Goal: Transaction & Acquisition: Purchase product/service

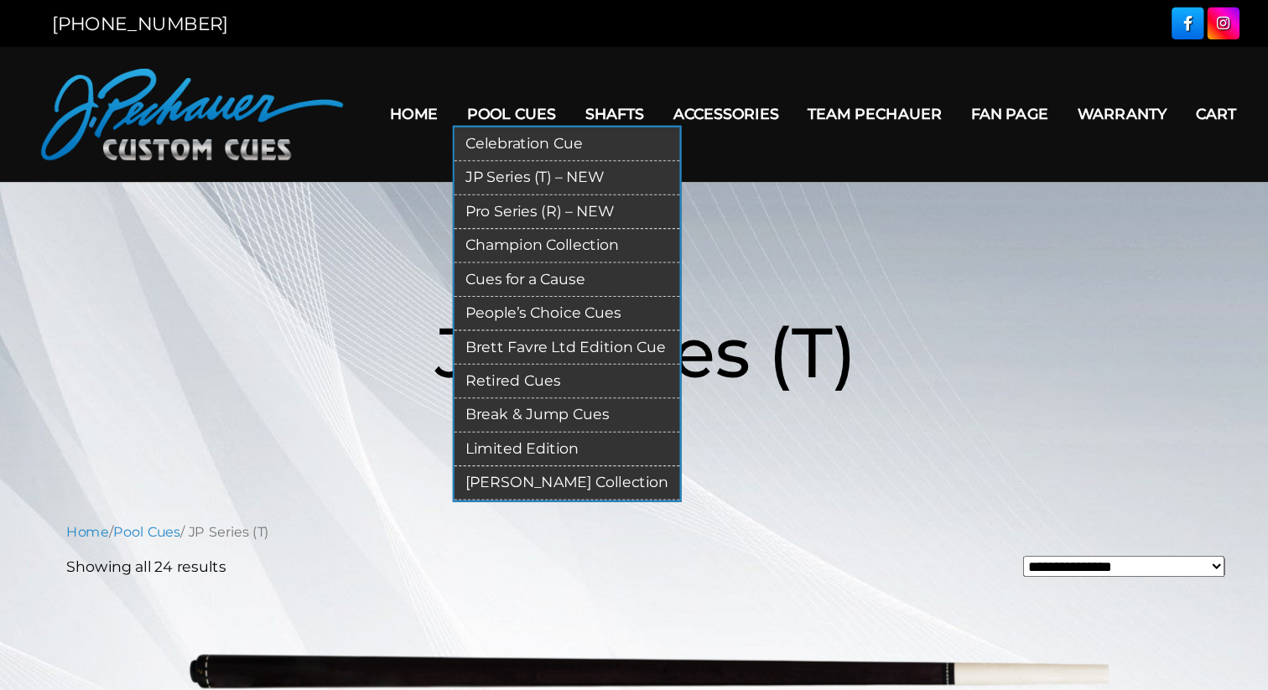
click at [511, 163] on link "JP Series (T) – NEW" at bounding box center [562, 163] width 206 height 31
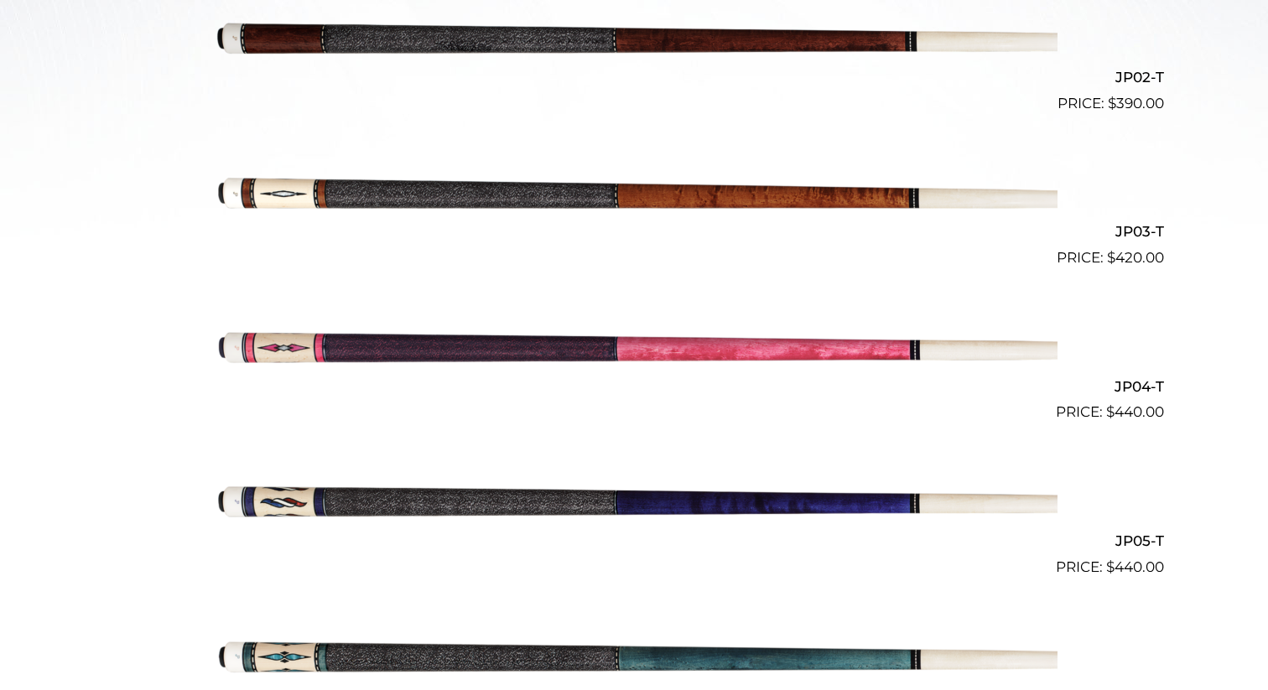
scroll to position [732, 0]
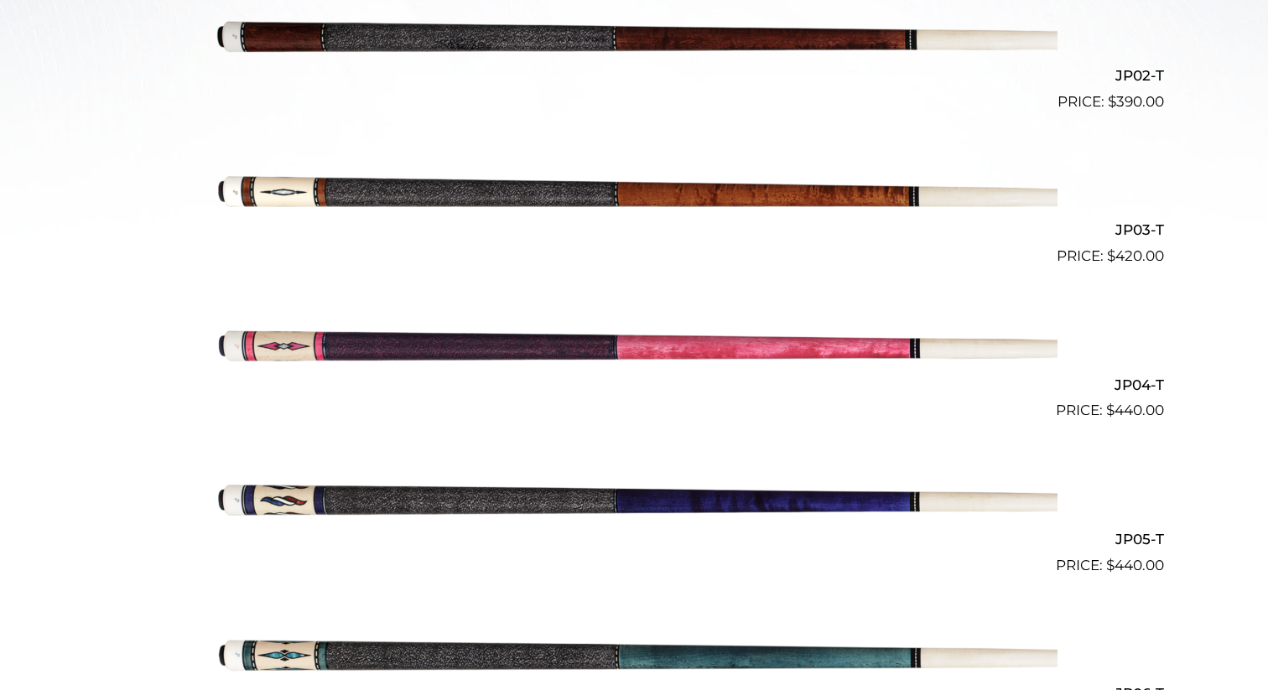
click at [371, 194] on img at bounding box center [633, 190] width 847 height 141
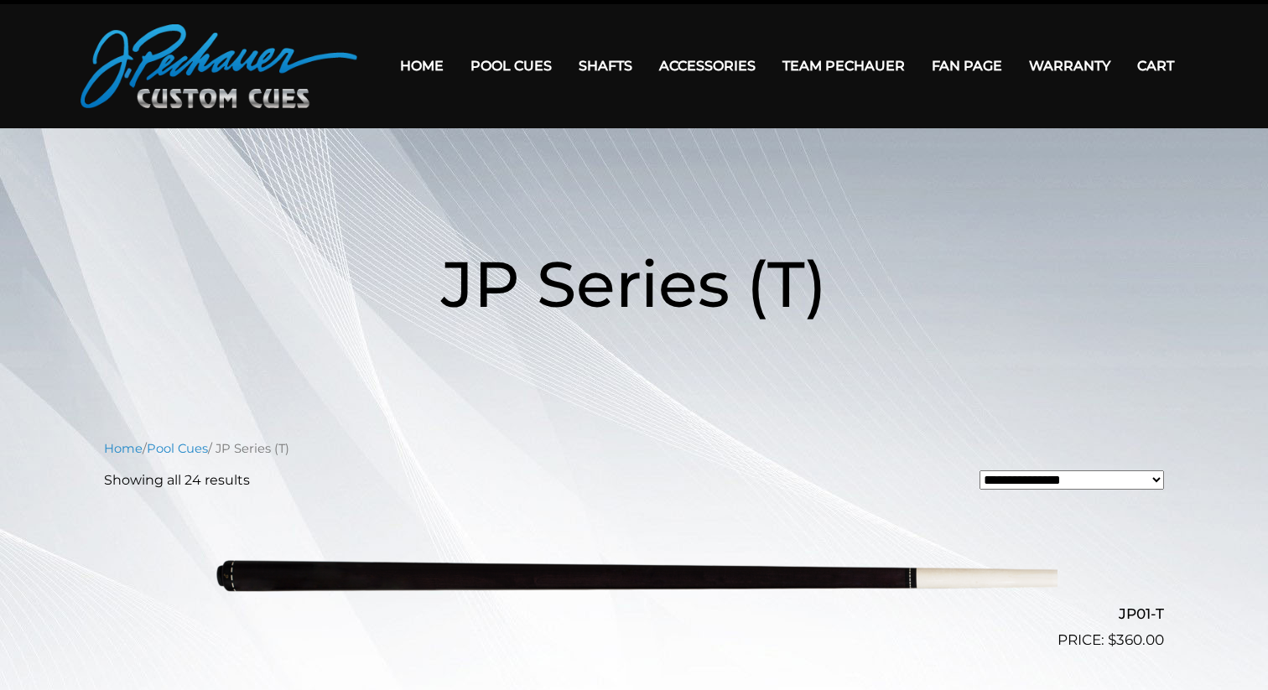
scroll to position [0, 0]
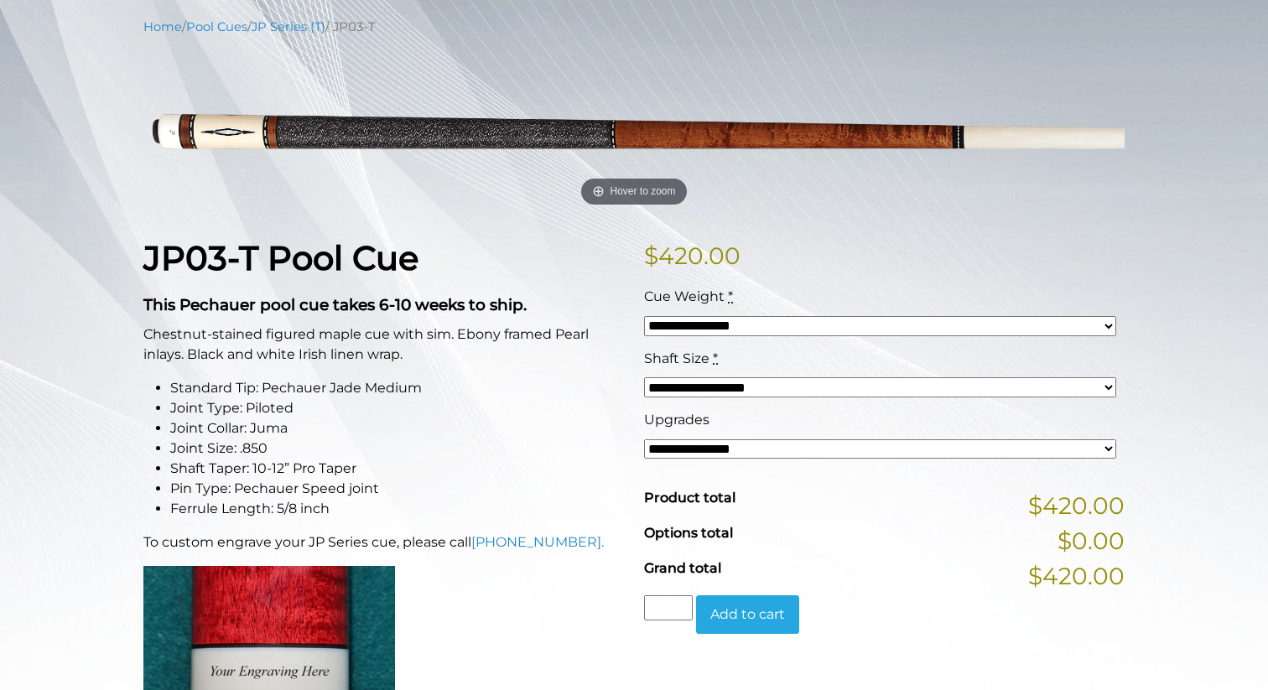
scroll to position [246, 0]
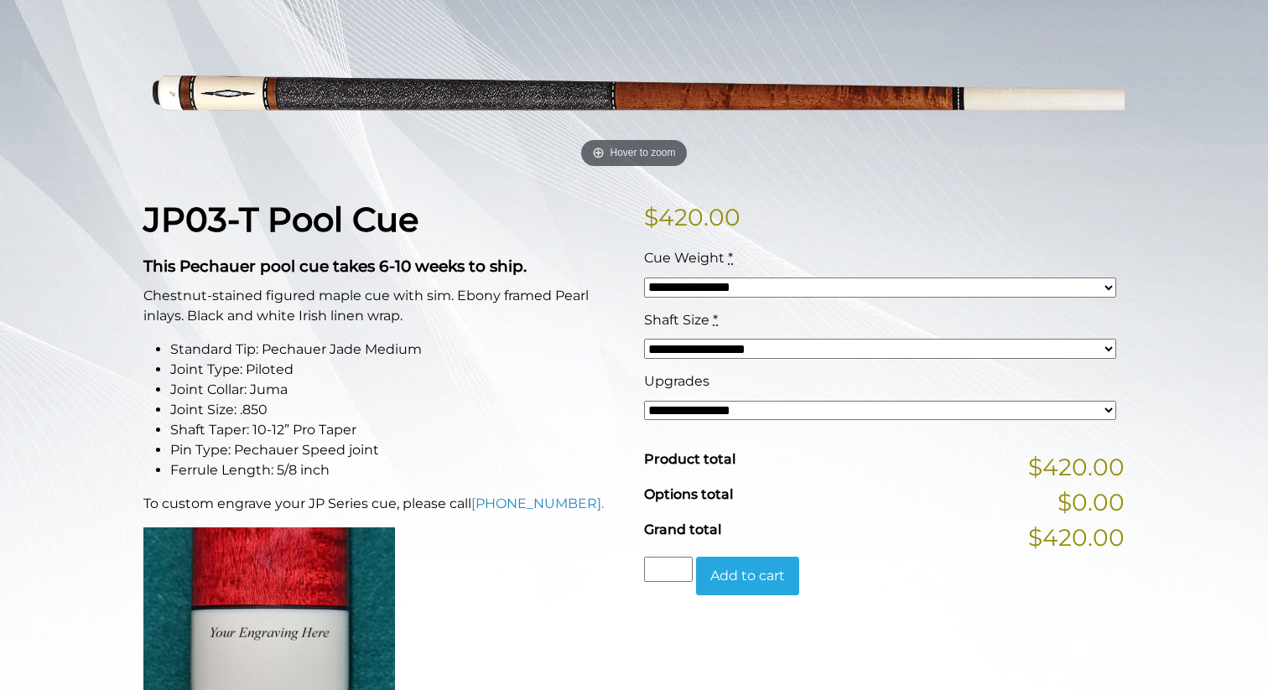
click at [696, 411] on select "**********" at bounding box center [880, 411] width 472 height 20
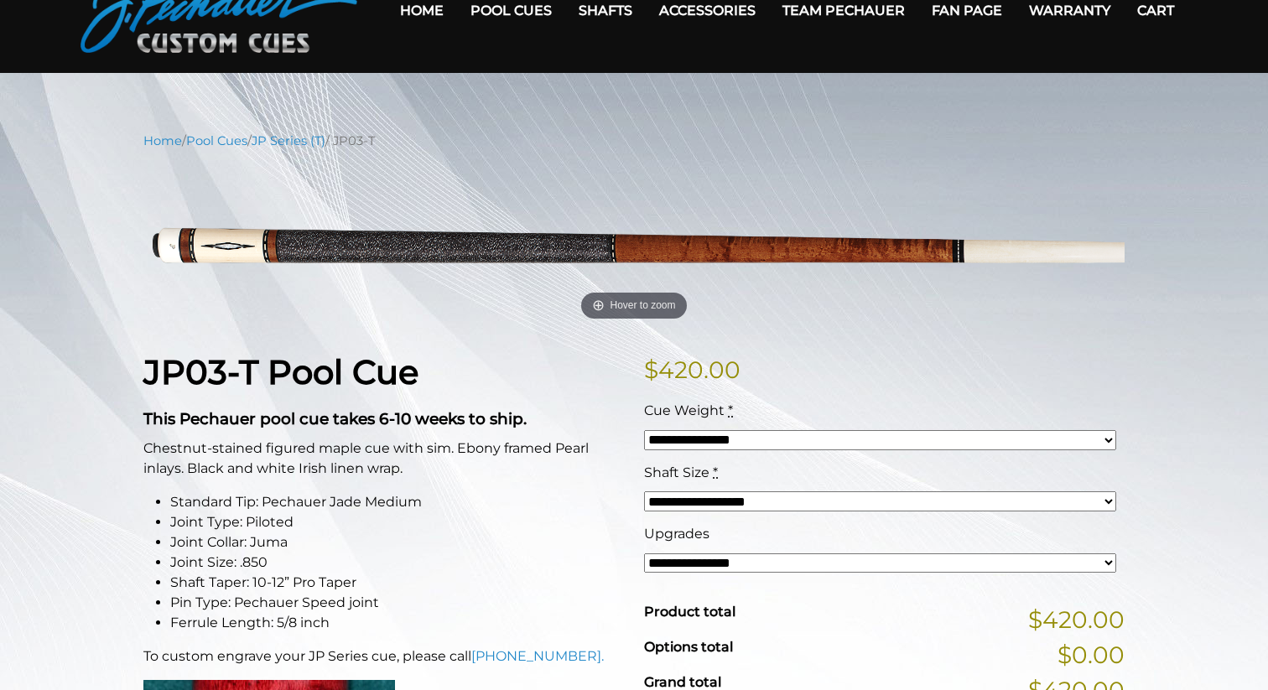
scroll to position [97, 0]
